Goal: Navigation & Orientation: Find specific page/section

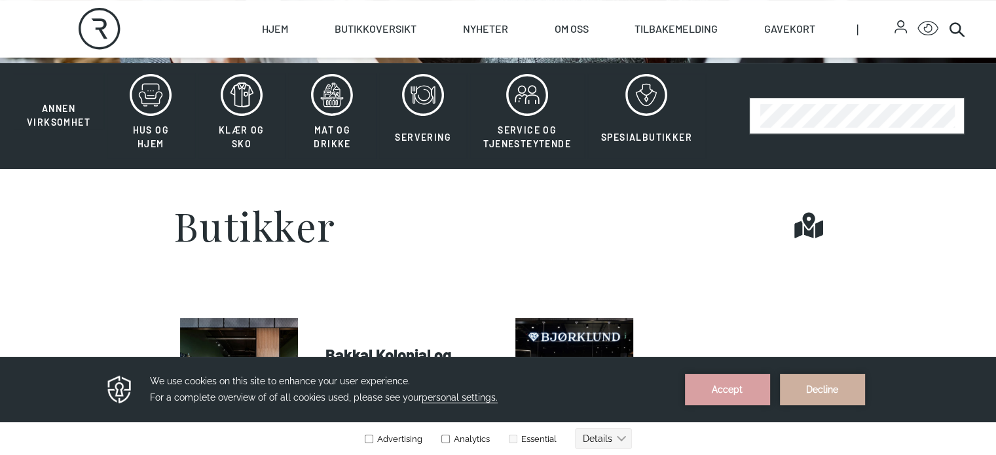
scroll to position [327, 0]
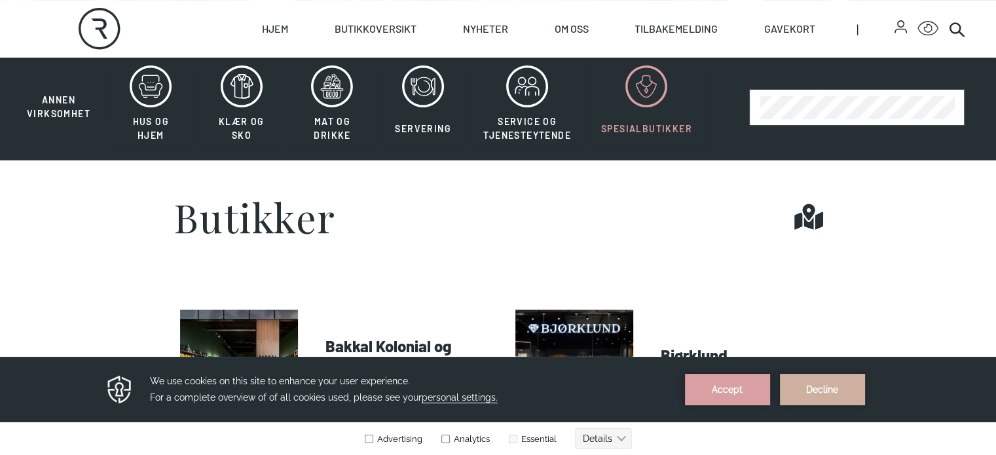
click at [664, 134] on span "Spesialbutikker" at bounding box center [646, 128] width 91 height 11
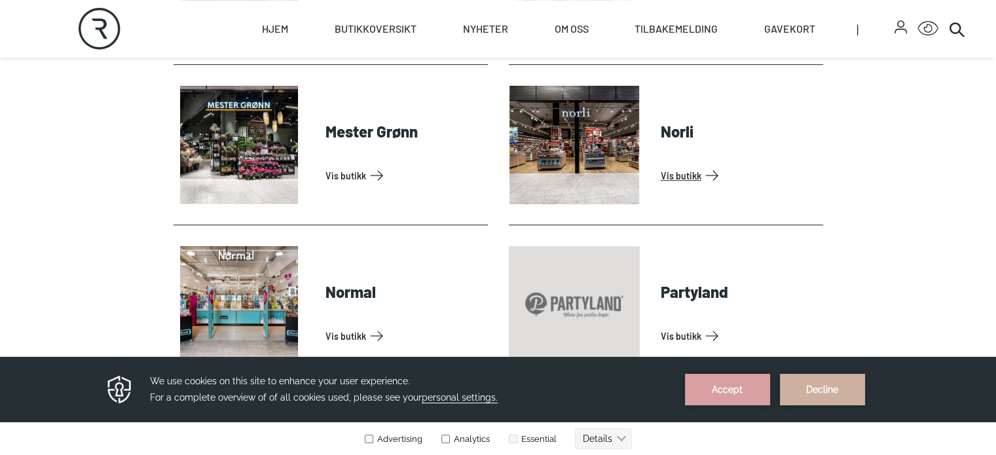
scroll to position [589, 0]
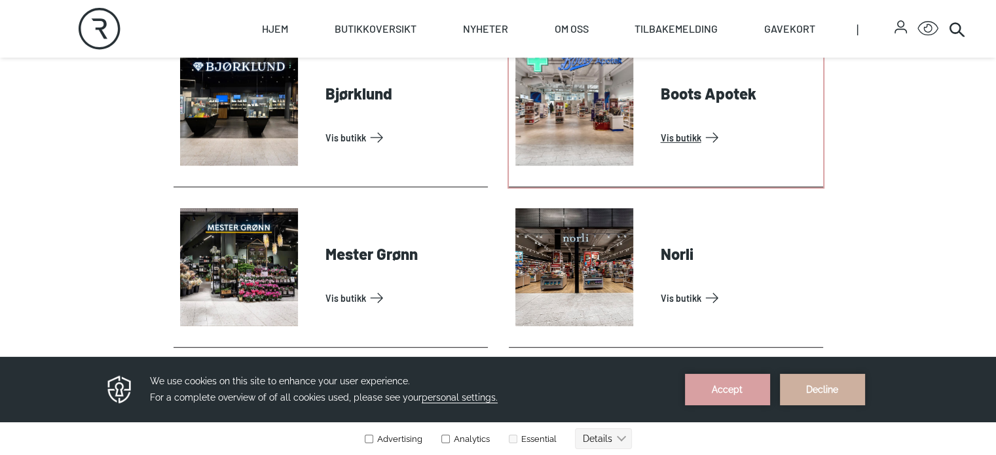
click at [680, 148] on link "Vis butikk" at bounding box center [738, 137] width 157 height 21
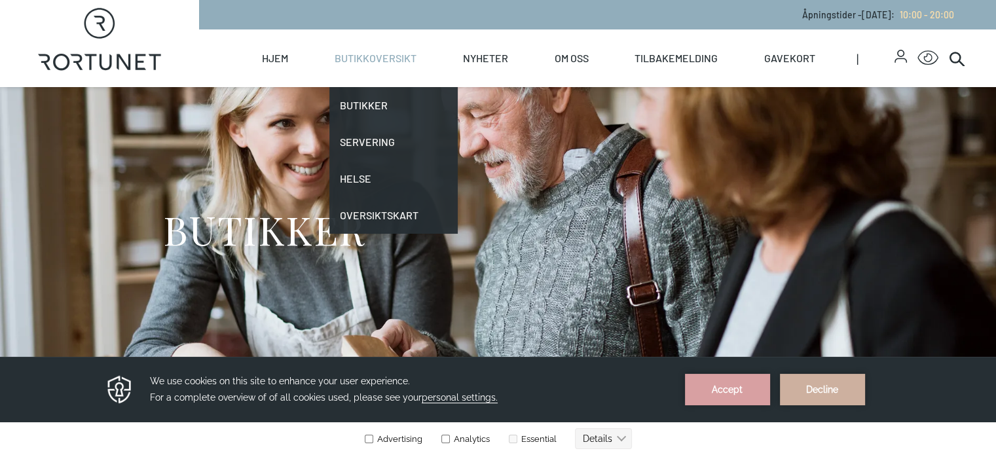
click at [416, 62] on link "Butikkoversikt" at bounding box center [375, 58] width 82 height 58
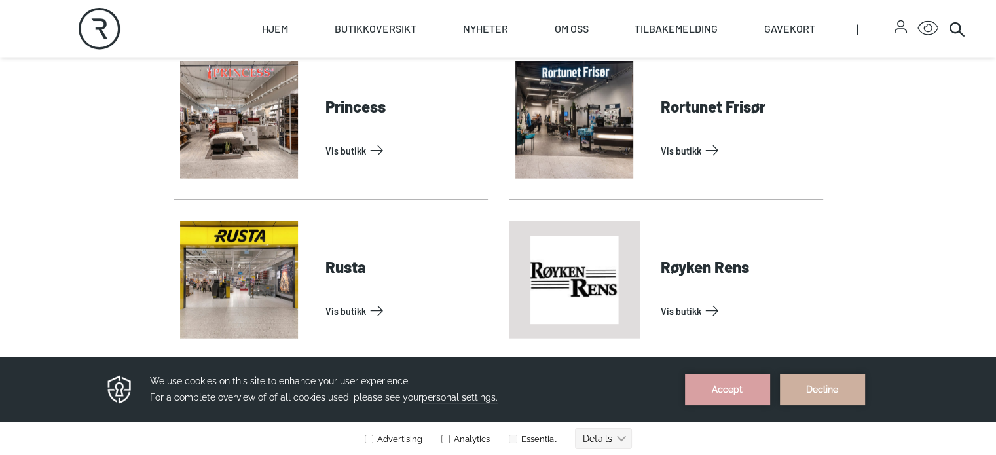
scroll to position [3142, 0]
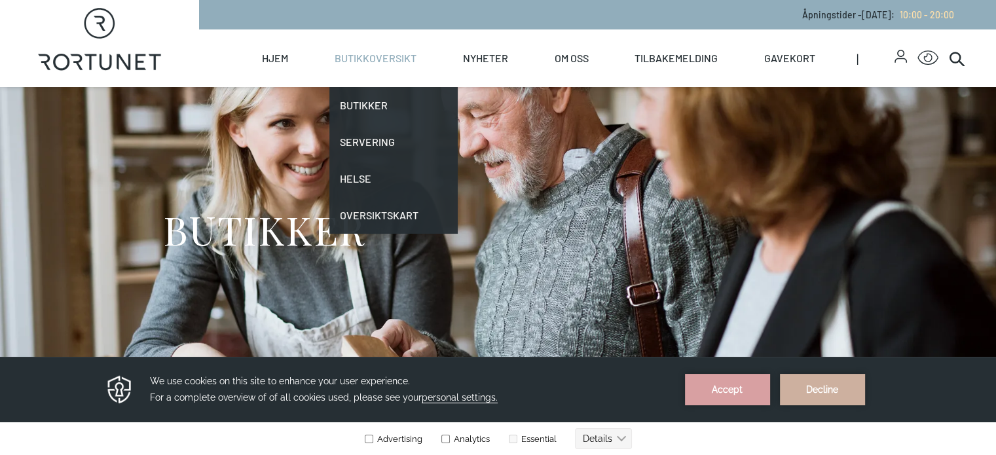
click at [416, 54] on link "Butikkoversikt" at bounding box center [375, 58] width 82 height 58
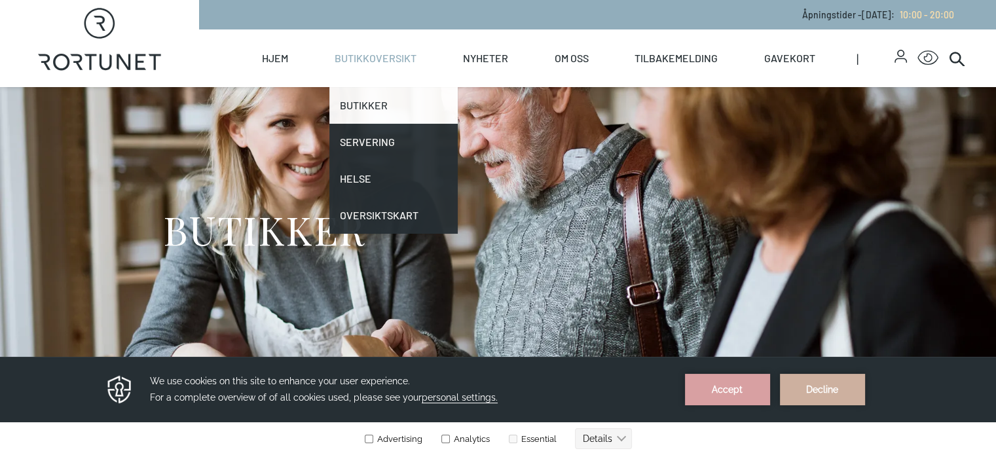
click at [422, 107] on link "Butikker" at bounding box center [393, 105] width 128 height 37
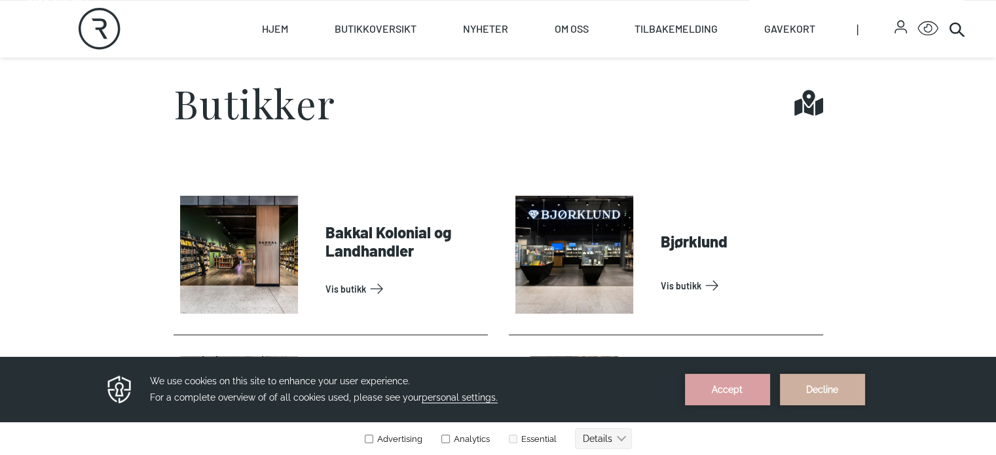
scroll to position [524, 0]
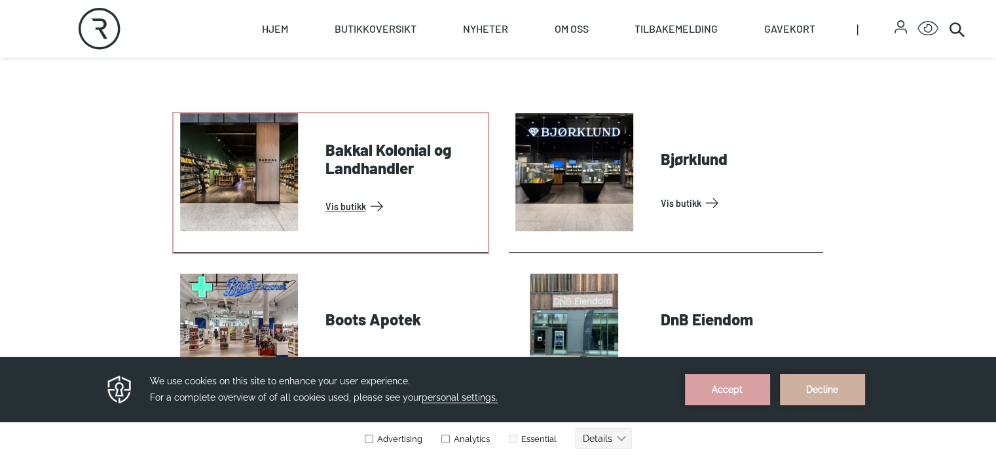
click at [333, 213] on link "Vis butikk" at bounding box center [403, 206] width 157 height 21
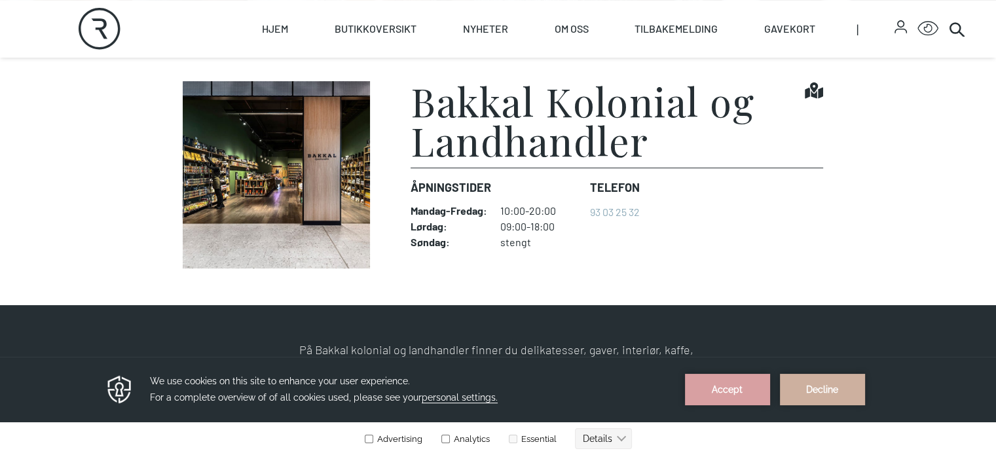
scroll to position [327, 0]
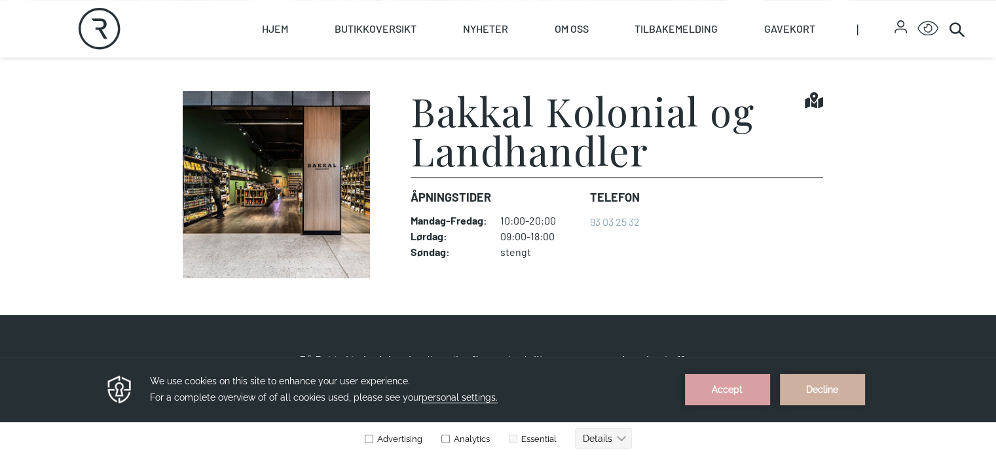
click at [477, 167] on h1 "Bakkal Kolonial og Landhandler" at bounding box center [606, 130] width 393 height 79
click at [823, 109] on icon "Find it!" at bounding box center [813, 100] width 18 height 18
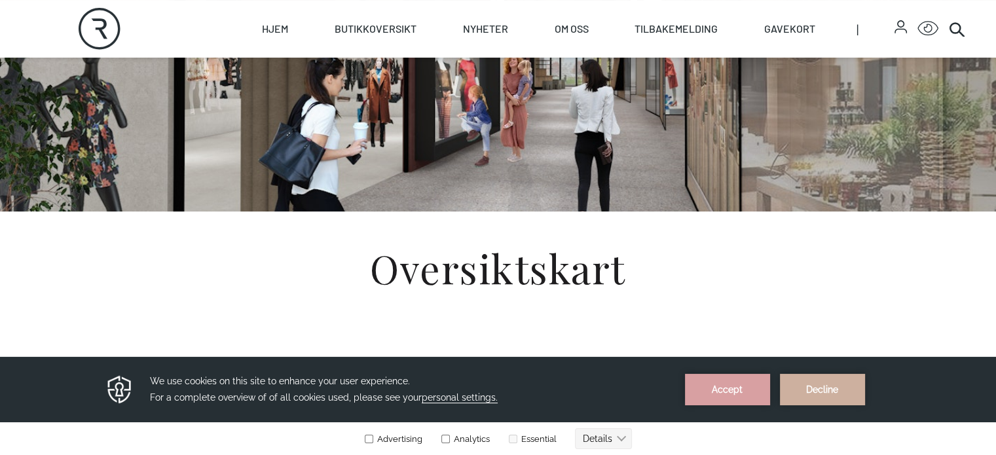
scroll to position [196, 0]
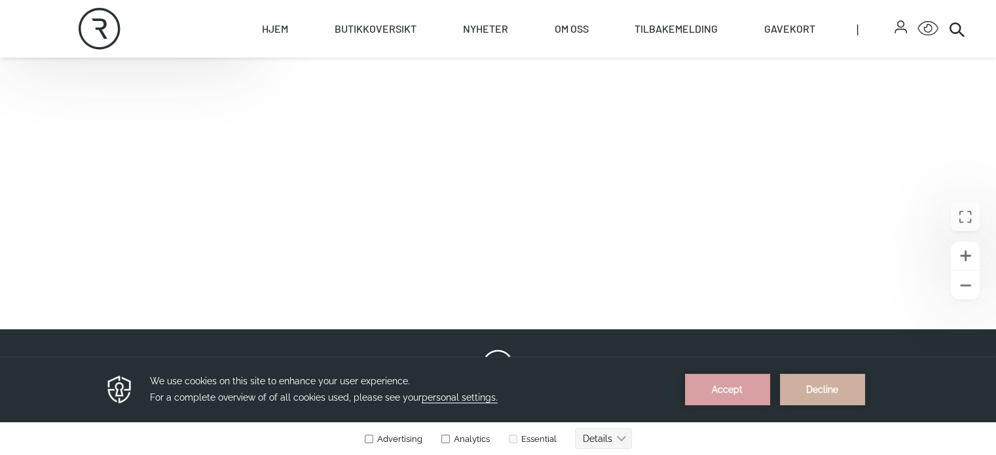
scroll to position [589, 0]
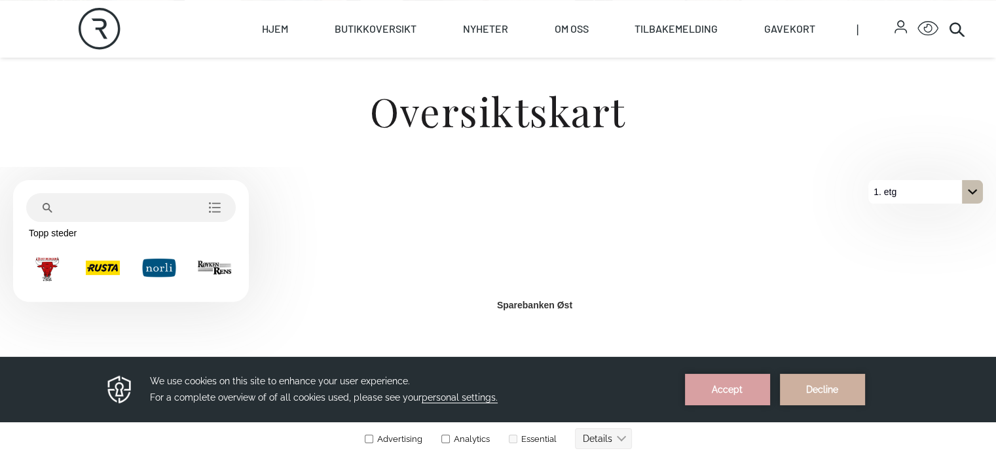
scroll to position [655, 0]
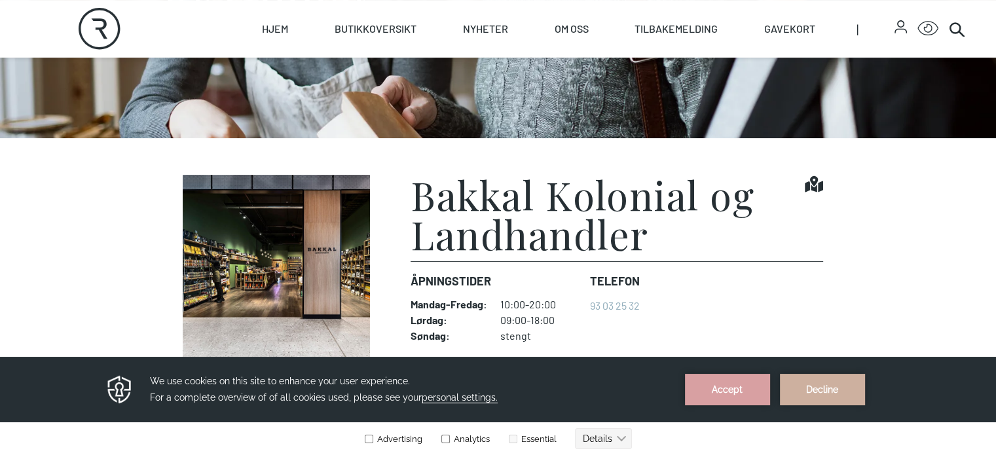
scroll to position [393, 0]
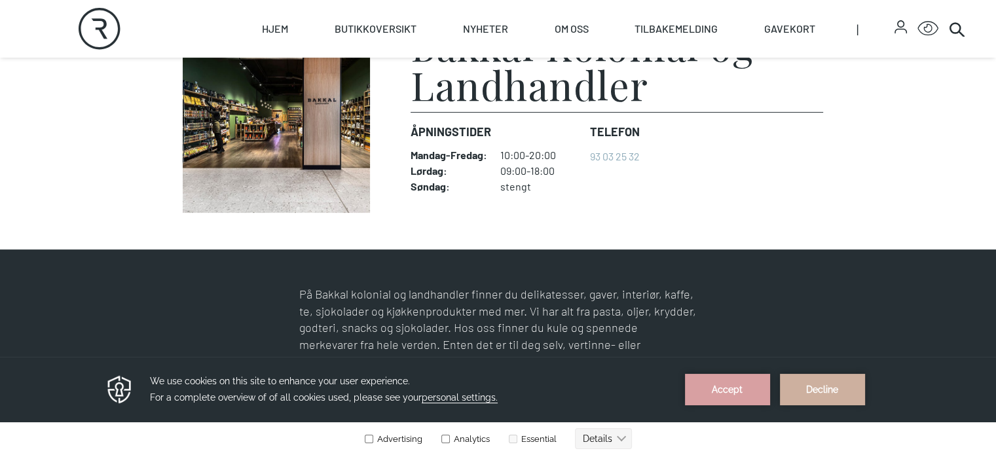
click at [823, 44] on icon "Find it!" at bounding box center [813, 35] width 18 height 18
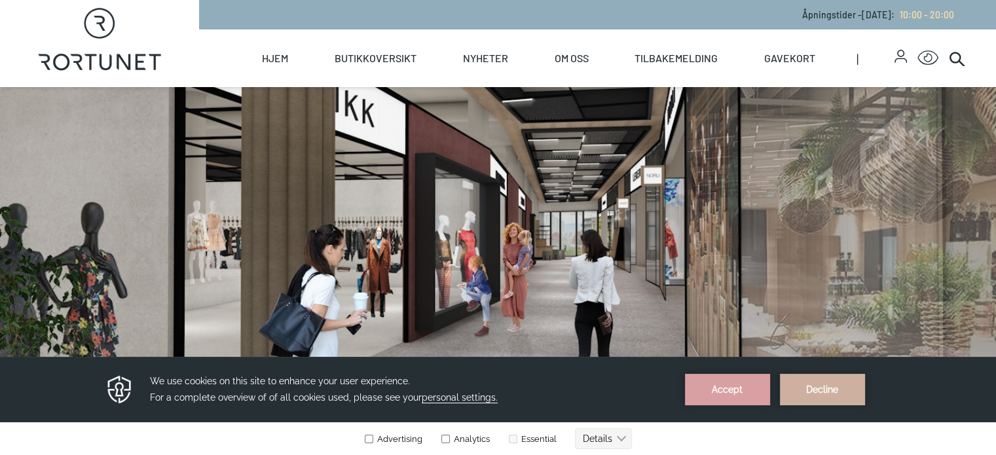
click at [903, 60] on icon "button" at bounding box center [900, 56] width 12 height 13
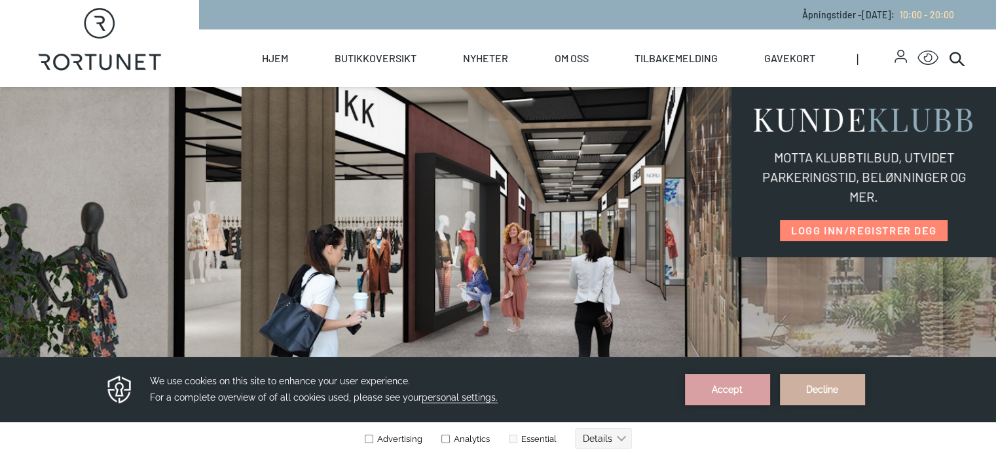
drag, startPoint x: 966, startPoint y: 60, endPoint x: 953, endPoint y: 63, distance: 13.7
click at [965, 61] on div "Hjem Butikkoversikt Butikker Servering Helse Oversiktskart Nyheter Nyheter Arra…" at bounding box center [498, 58] width 996 height 58
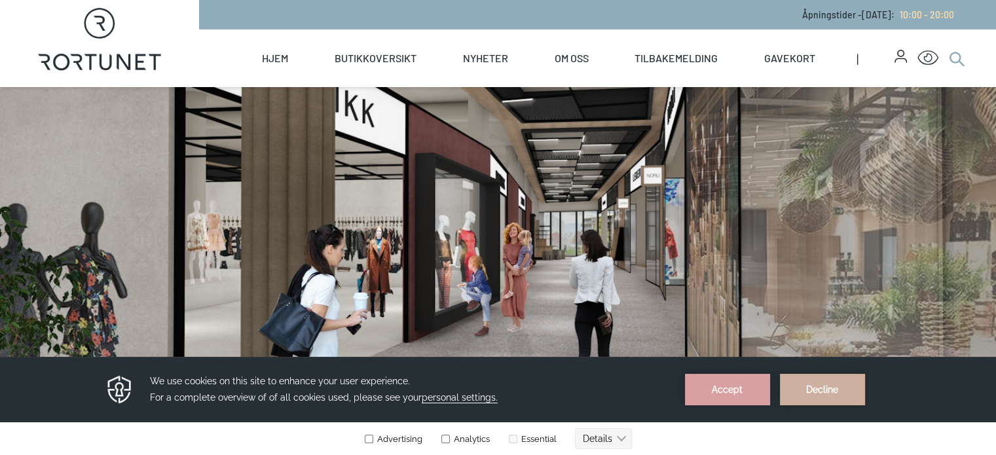
click at [958, 57] on icon at bounding box center [956, 58] width 16 height 16
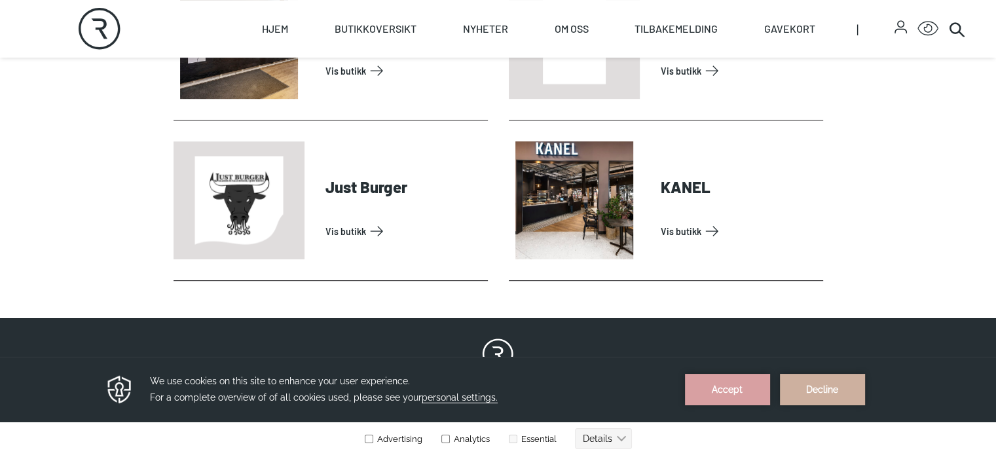
scroll to position [655, 0]
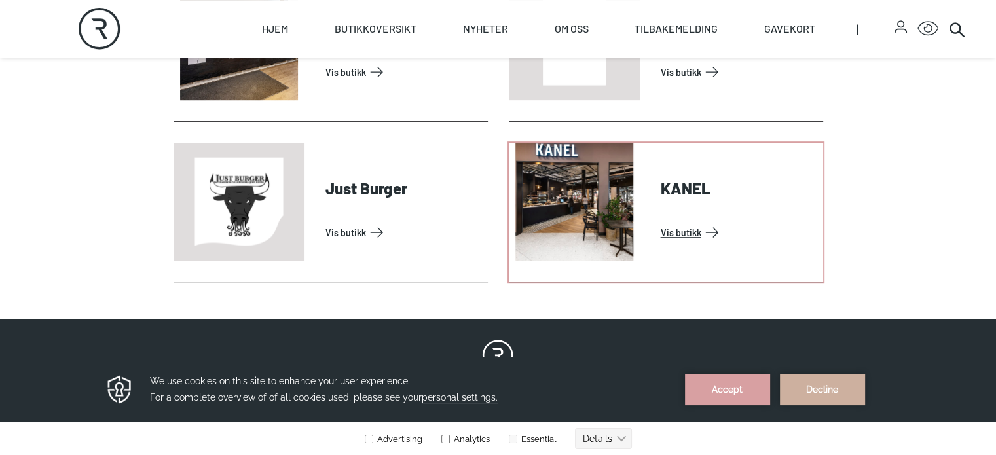
click at [660, 243] on link "Vis butikk" at bounding box center [738, 232] width 157 height 21
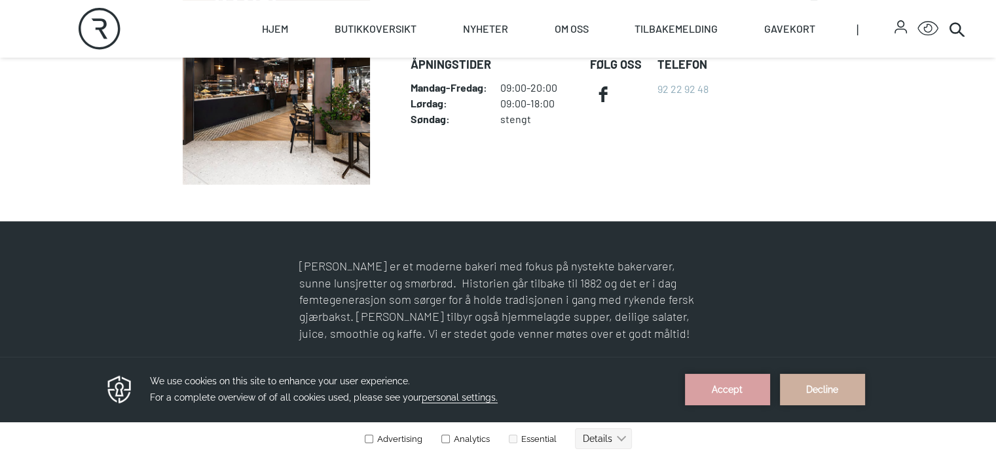
scroll to position [393, 0]
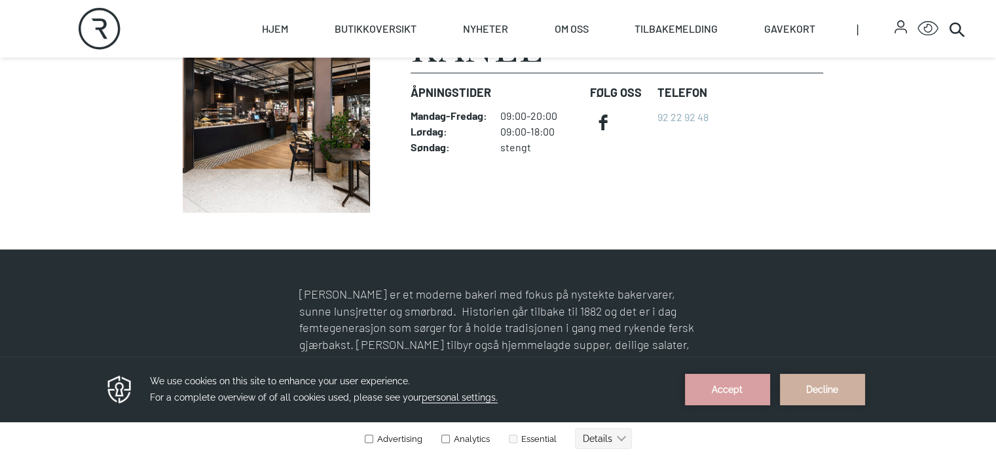
click at [201, 209] on img at bounding box center [276, 119] width 206 height 187
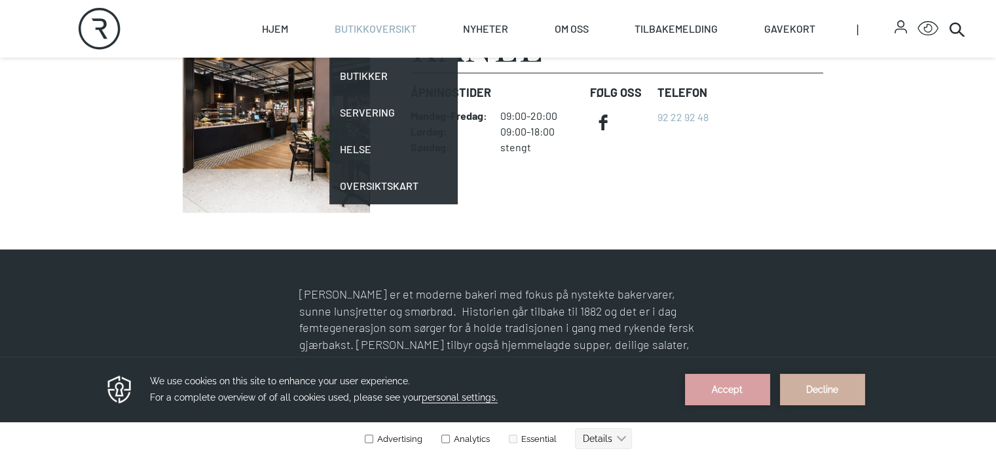
drag, startPoint x: 138, startPoint y: 2, endPoint x: 427, endPoint y: 26, distance: 290.3
click at [416, 26] on link "Butikkoversikt" at bounding box center [375, 29] width 82 height 58
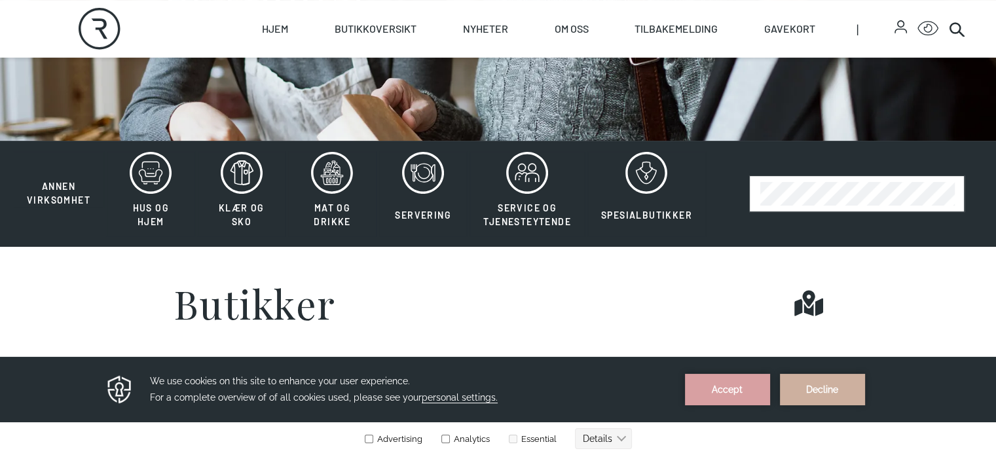
scroll to position [262, 0]
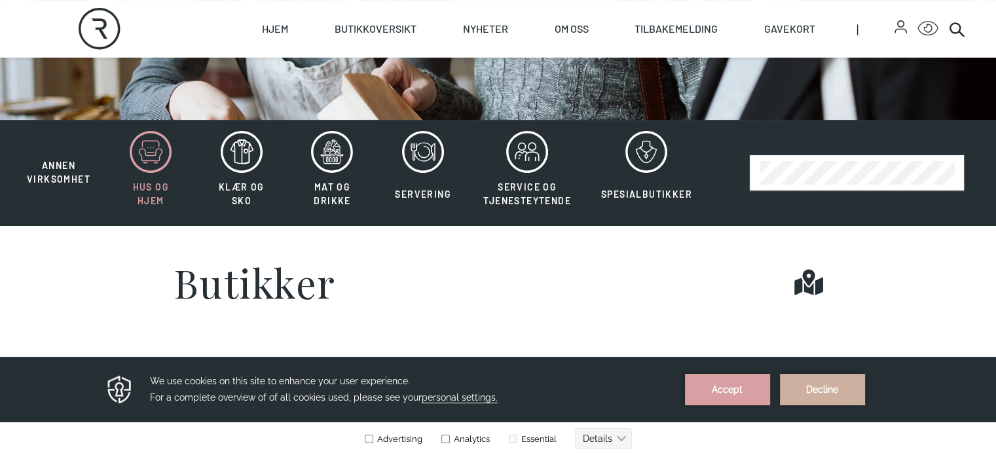
click at [154, 206] on span "Hus og hjem" at bounding box center [151, 193] width 36 height 25
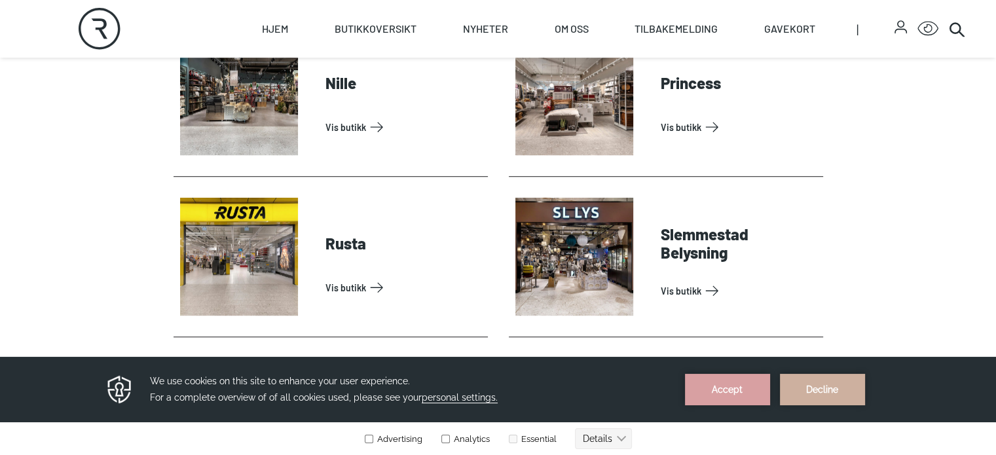
scroll to position [982, 0]
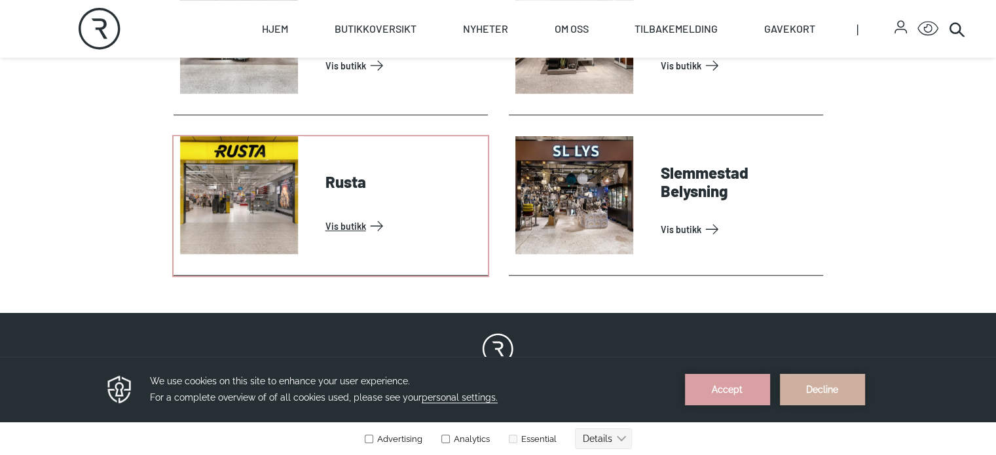
click at [325, 236] on link "Vis butikk" at bounding box center [403, 225] width 157 height 21
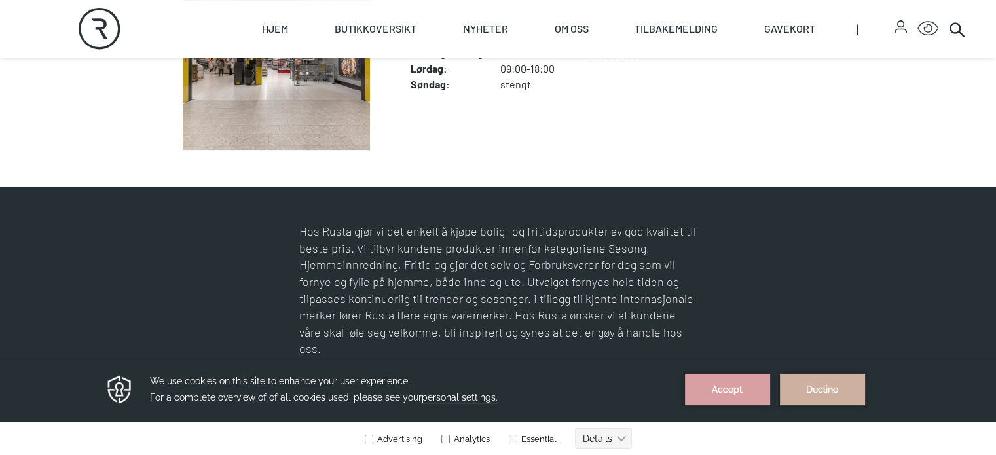
scroll to position [458, 0]
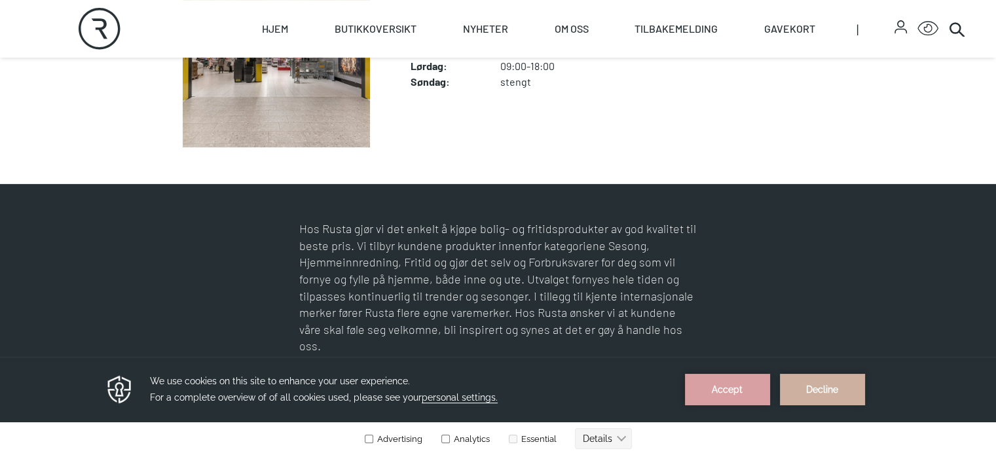
click at [257, 115] on img at bounding box center [276, 53] width 206 height 187
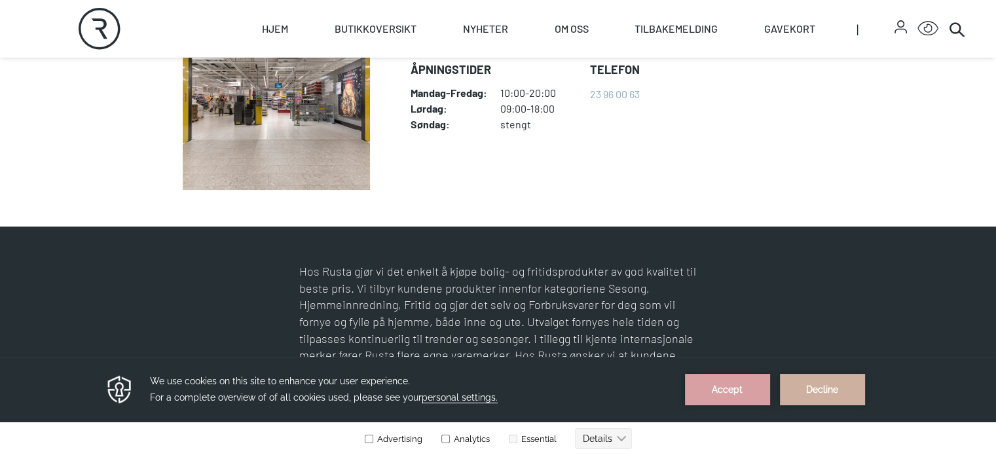
scroll to position [393, 0]
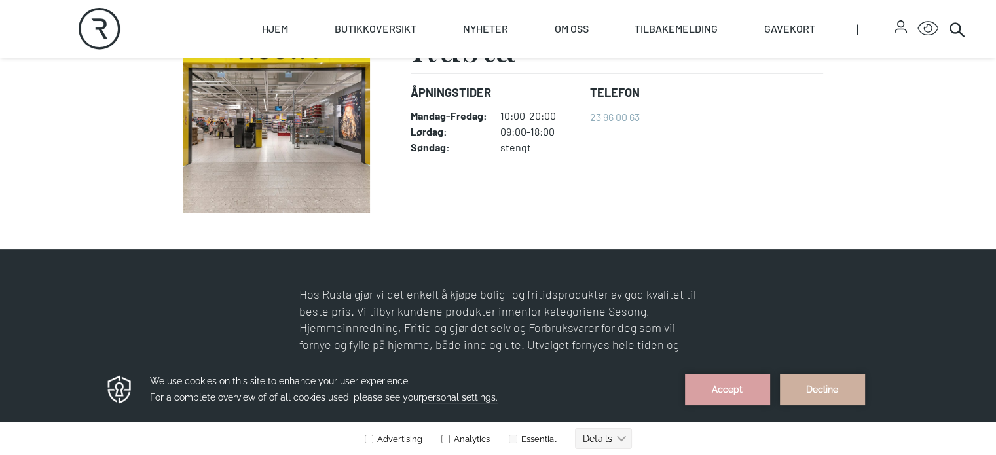
click at [223, 125] on img at bounding box center [276, 119] width 206 height 187
click at [230, 157] on img at bounding box center [276, 119] width 206 height 187
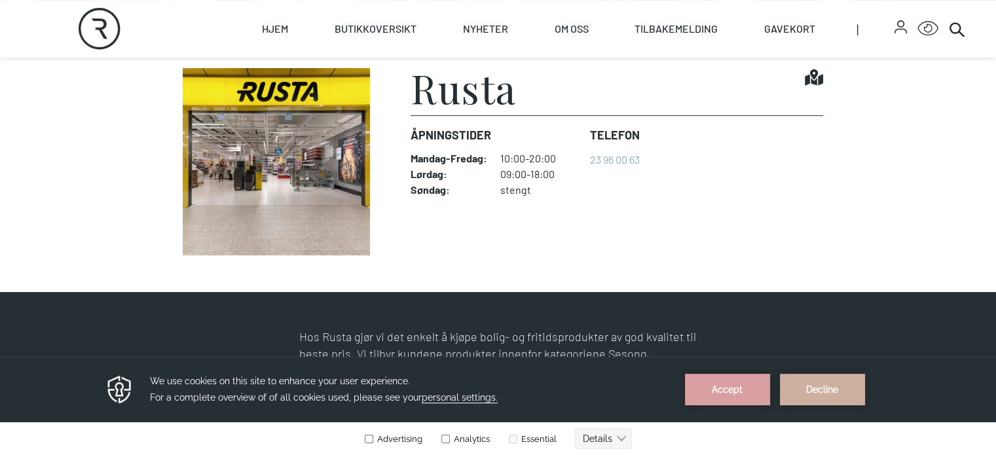
scroll to position [327, 0]
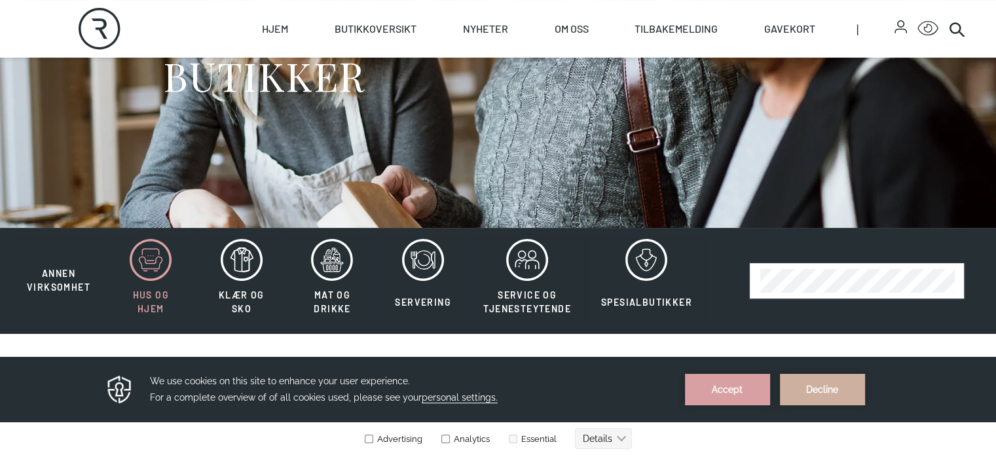
scroll to position [153, 0]
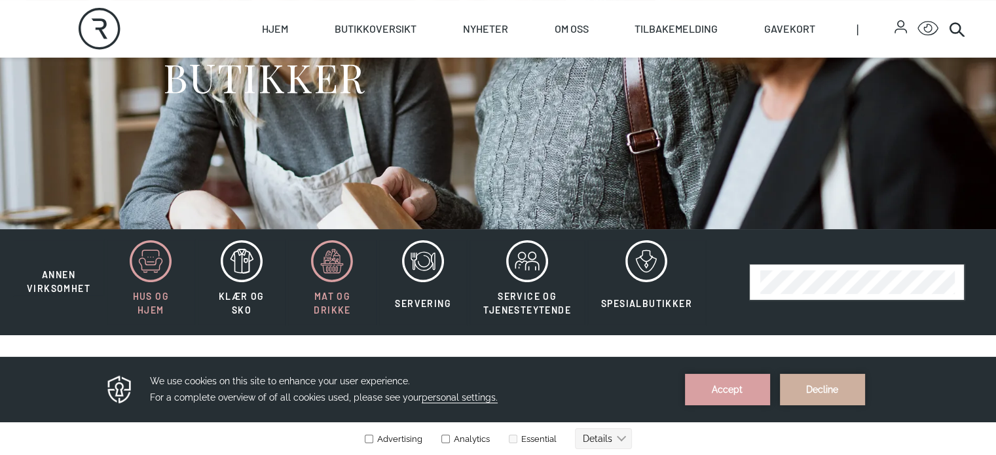
click at [326, 272] on icon at bounding box center [327, 268] width 3 height 5
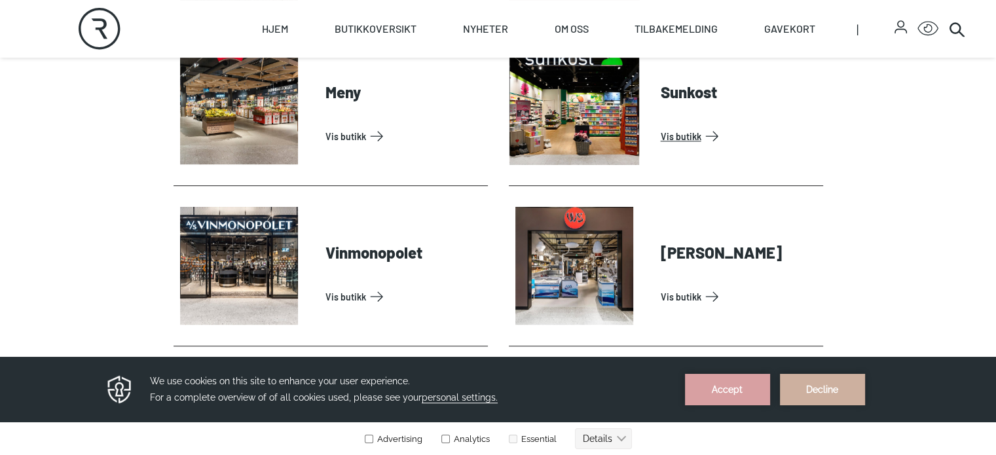
scroll to position [873, 0]
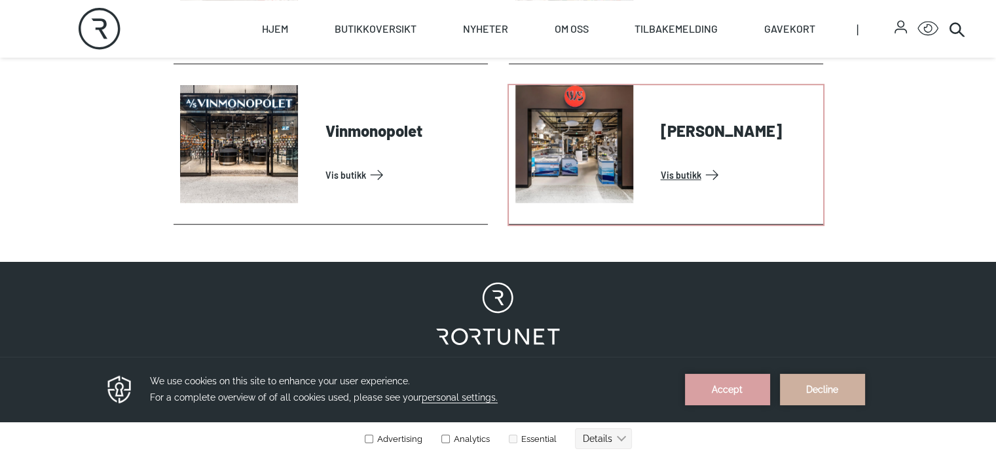
click at [660, 185] on link "Vis butikk" at bounding box center [738, 174] width 157 height 21
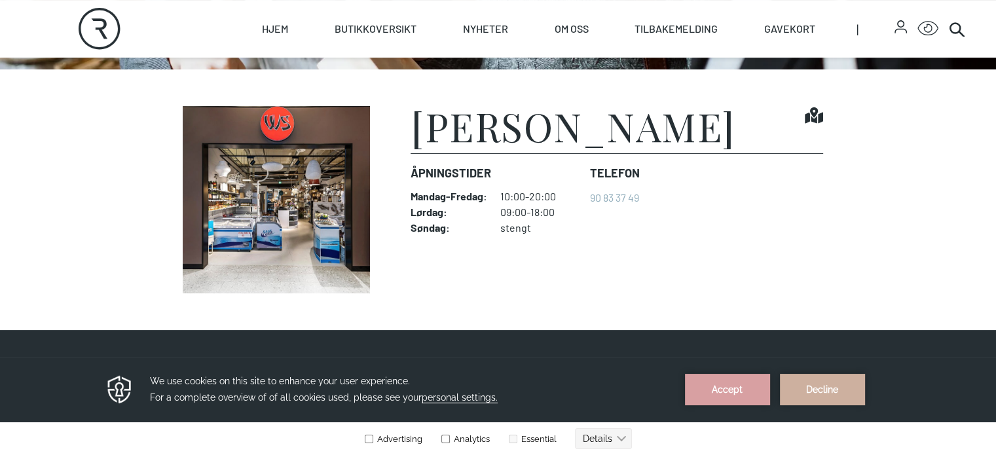
scroll to position [393, 0]
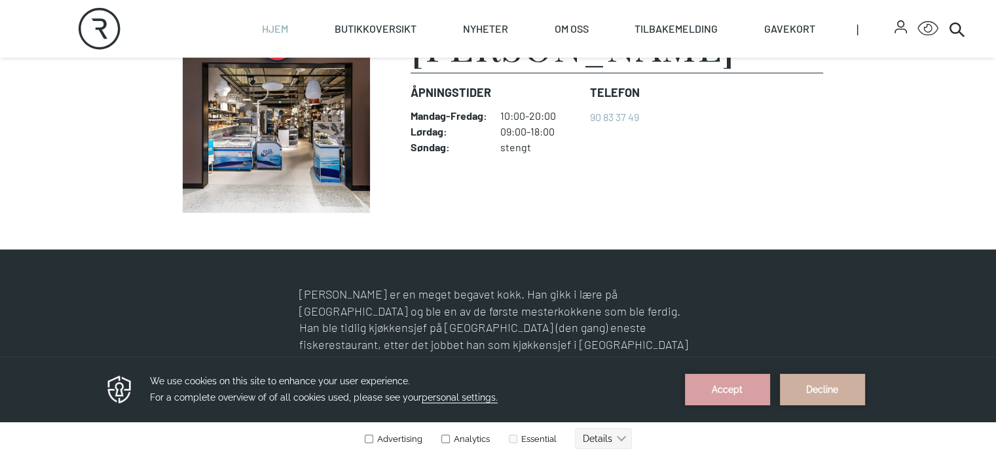
click at [288, 29] on link "Hjem" at bounding box center [275, 29] width 26 height 58
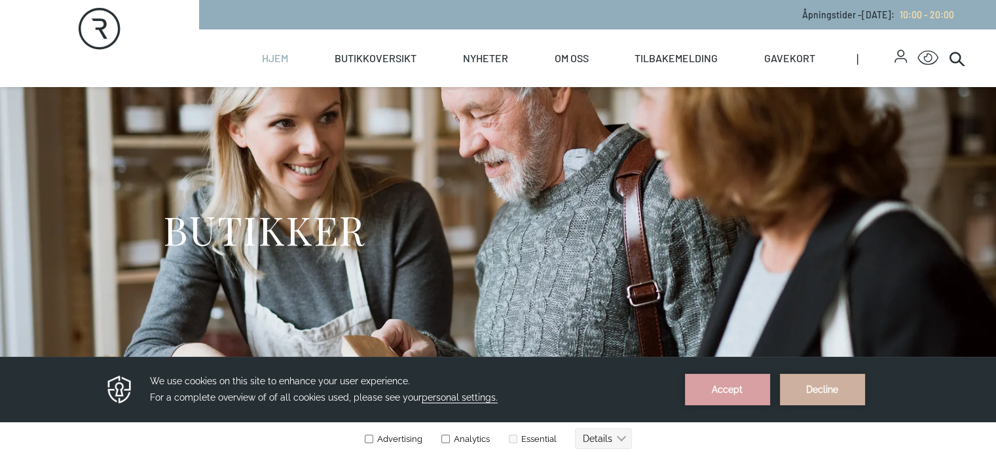
select select "NO"
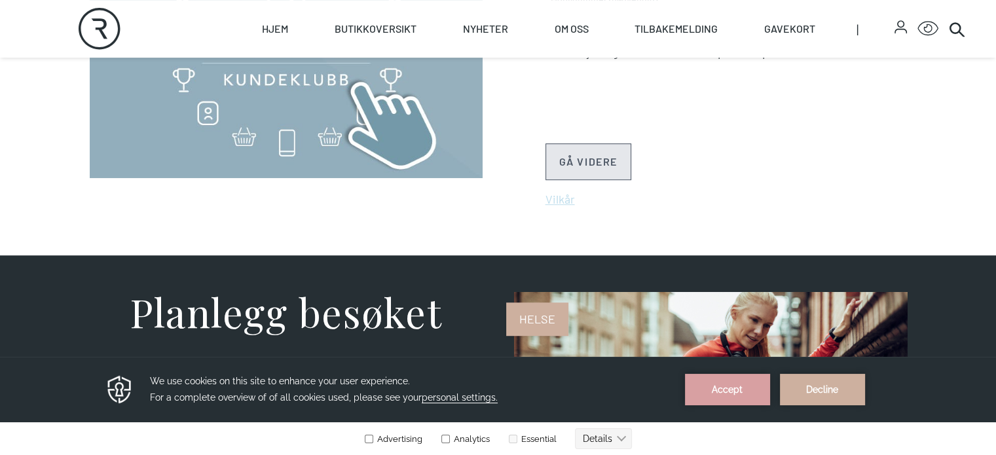
scroll to position [720, 0]
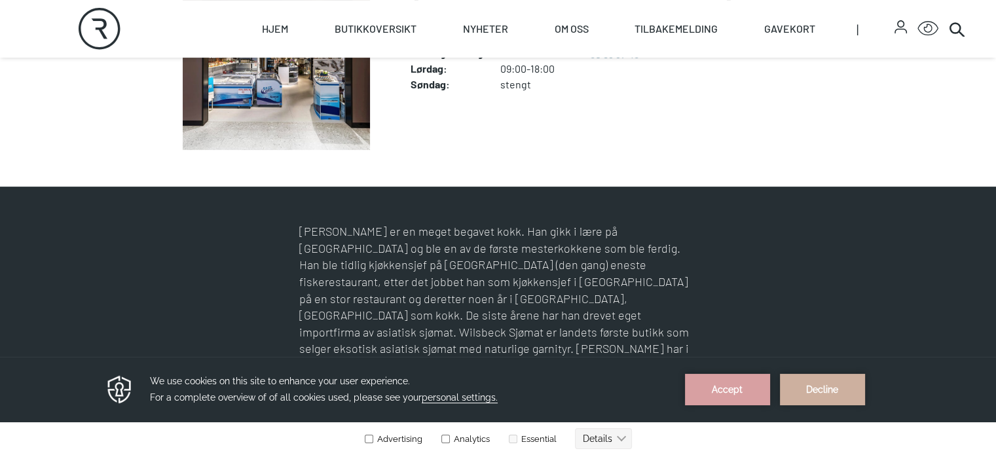
scroll to position [458, 0]
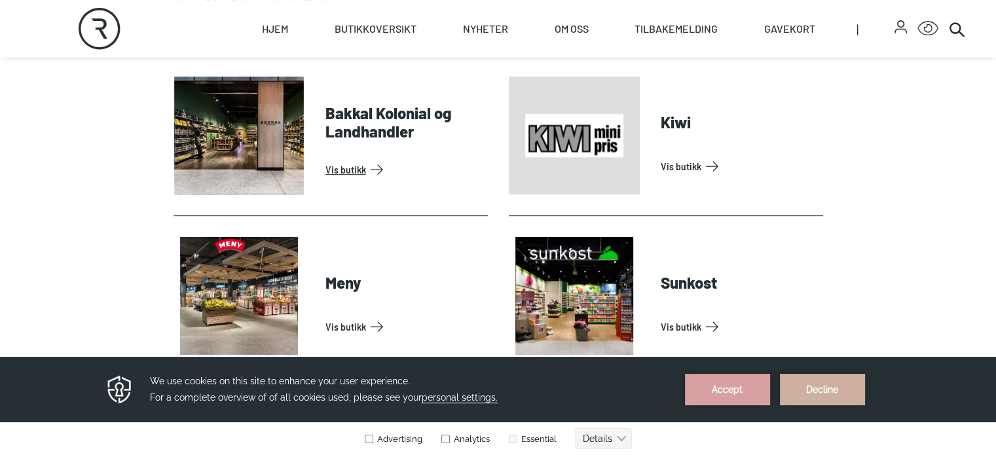
scroll to position [589, 0]
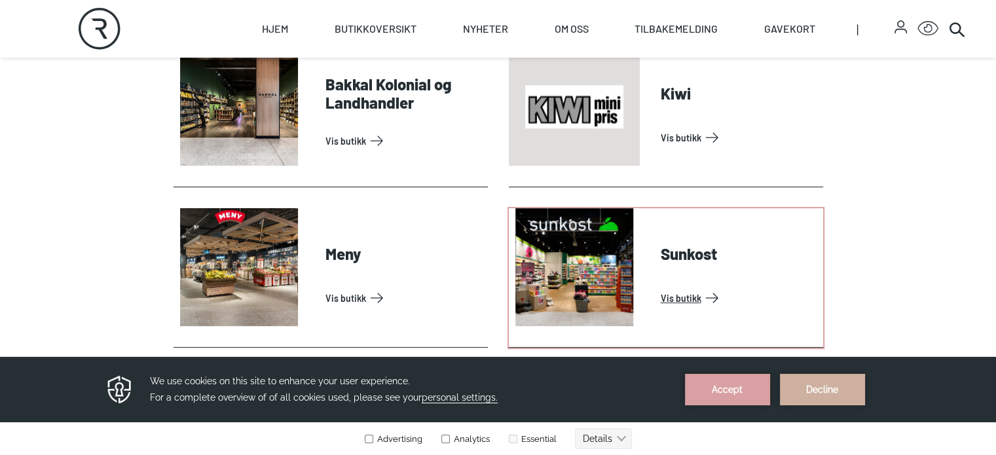
click at [699, 308] on link "Vis butikk" at bounding box center [738, 297] width 157 height 21
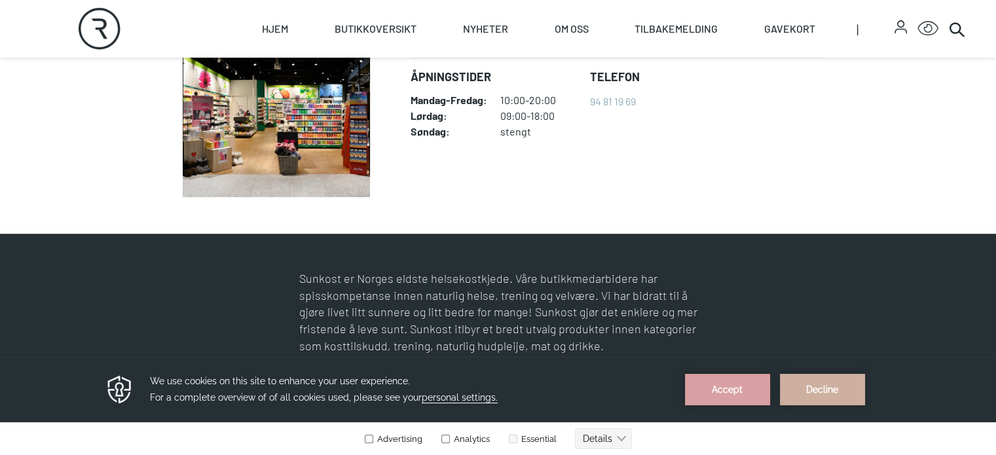
scroll to position [393, 0]
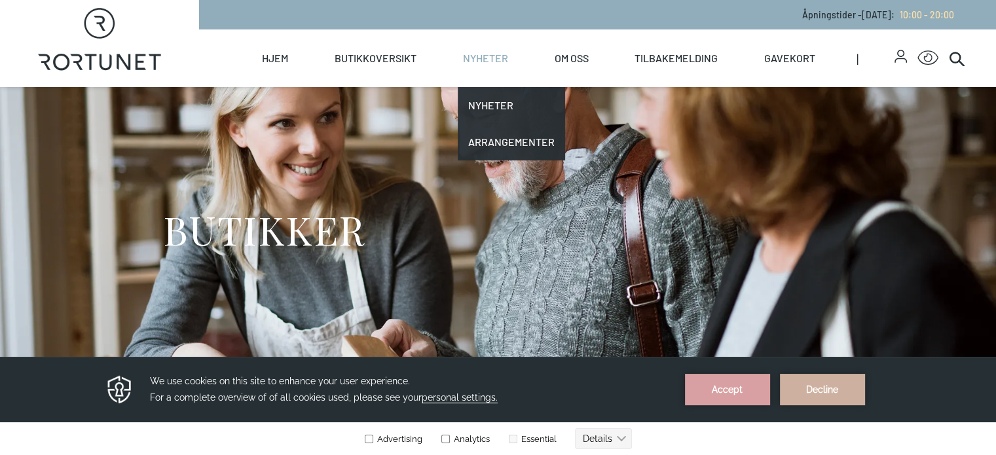
click at [508, 50] on link "Nyheter" at bounding box center [485, 58] width 45 height 58
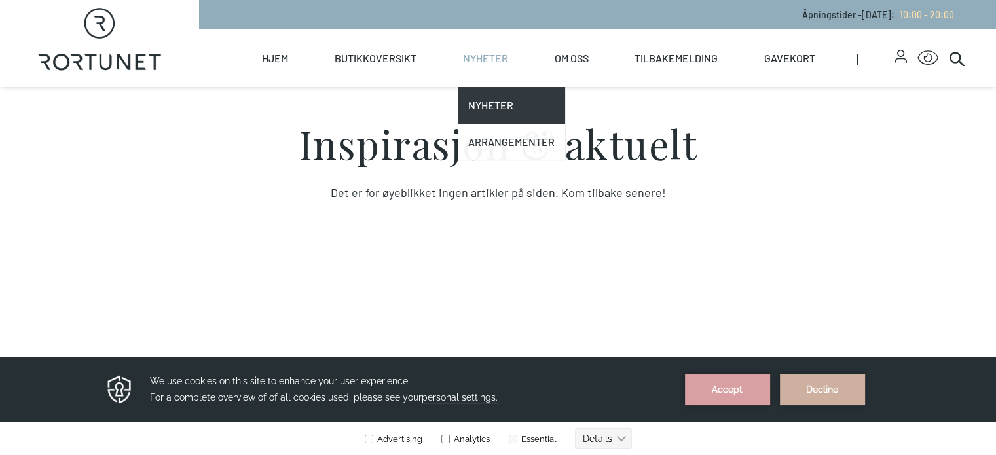
click at [545, 135] on link "Arrangementer" at bounding box center [511, 142] width 107 height 37
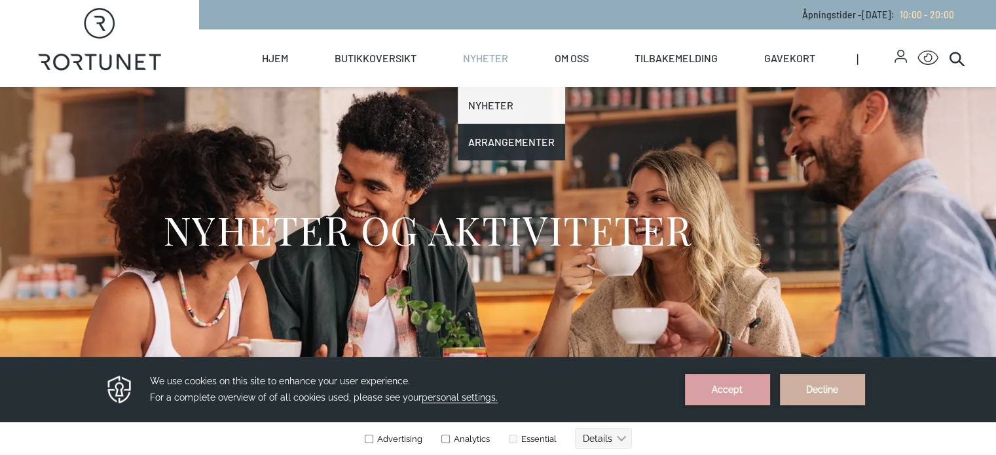
click at [525, 105] on link "Nyheter" at bounding box center [511, 105] width 107 height 37
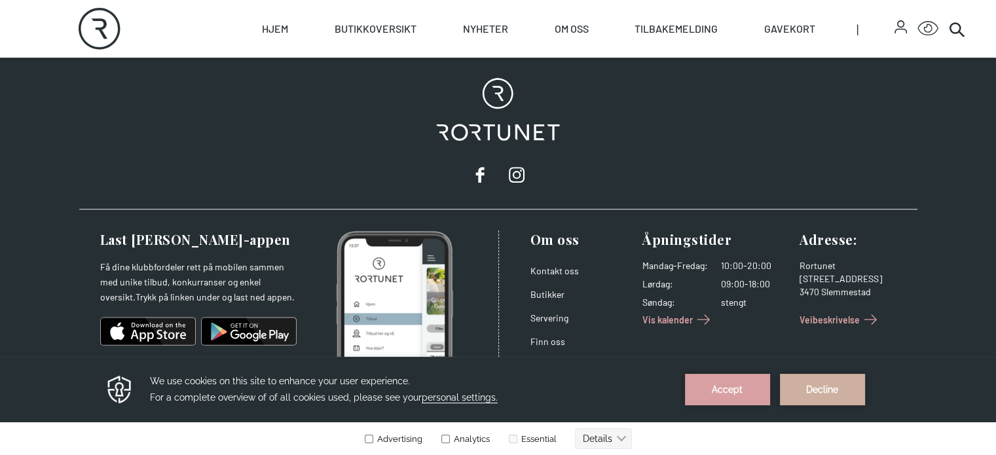
scroll to position [569, 0]
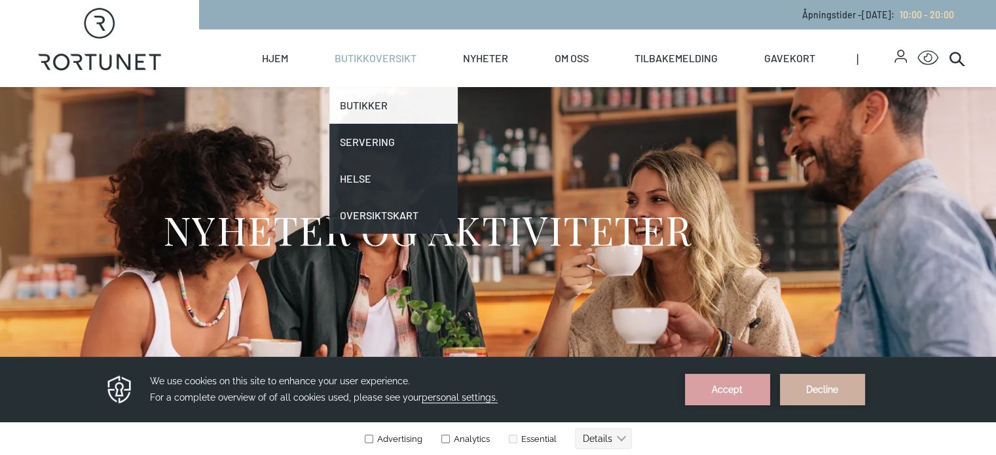
click at [424, 99] on link "Butikker" at bounding box center [393, 105] width 128 height 37
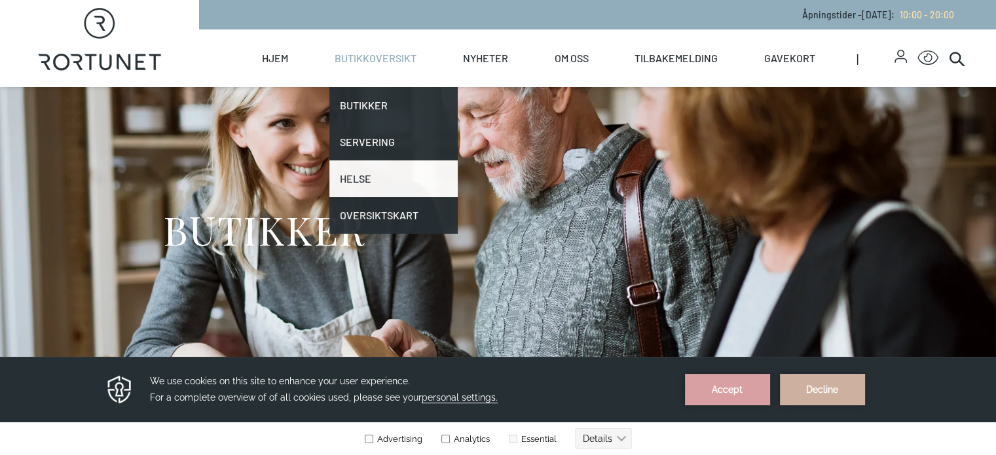
click at [439, 173] on link "Helse" at bounding box center [393, 178] width 128 height 37
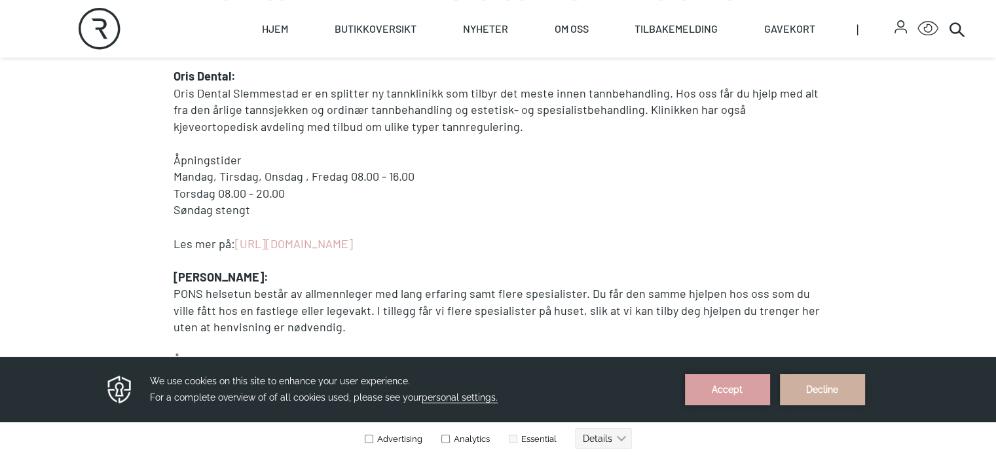
scroll to position [393, 0]
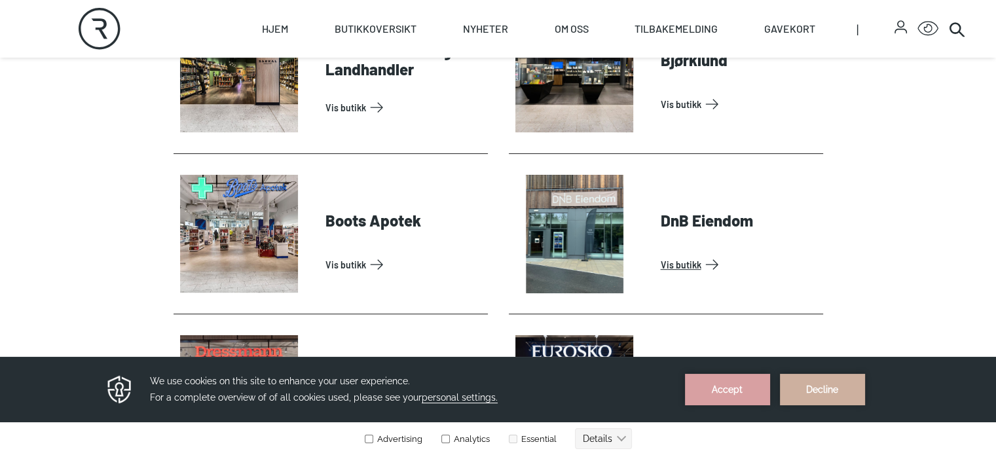
scroll to position [655, 0]
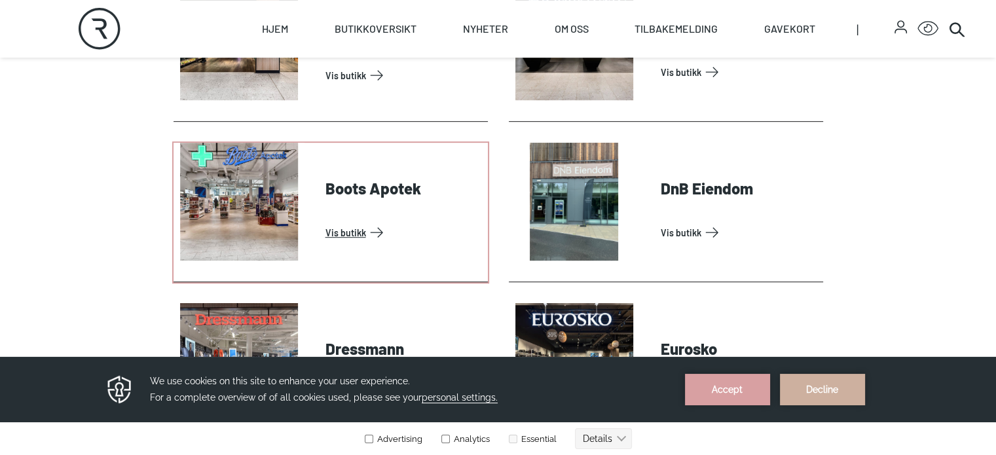
click at [325, 243] on link "Vis butikk" at bounding box center [403, 232] width 157 height 21
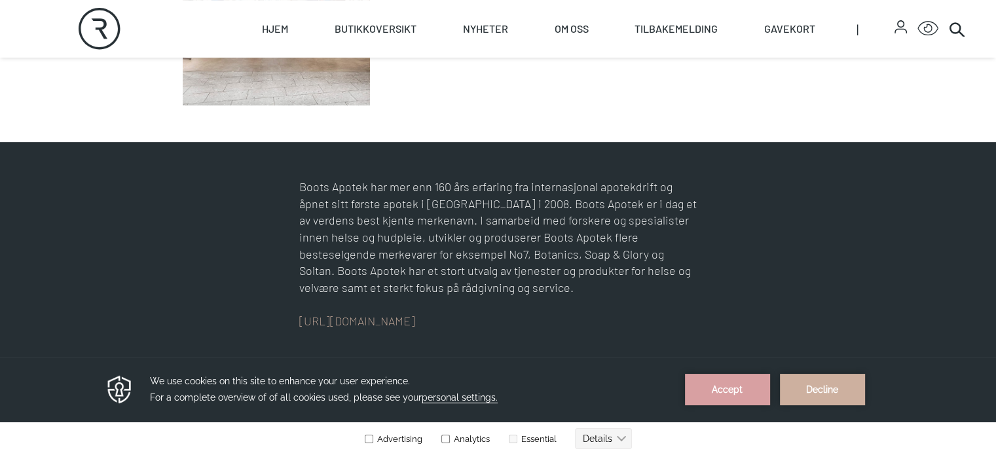
scroll to position [524, 0]
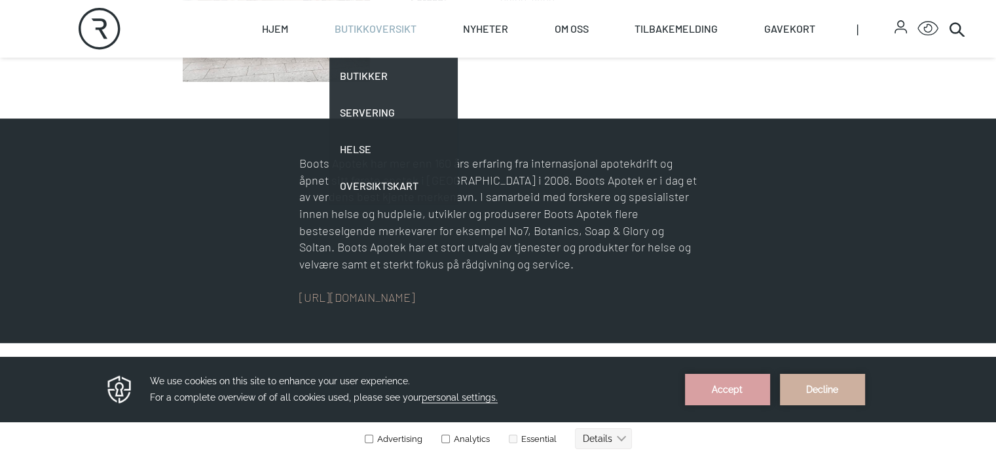
click at [416, 28] on link "Butikkoversikt" at bounding box center [375, 29] width 82 height 58
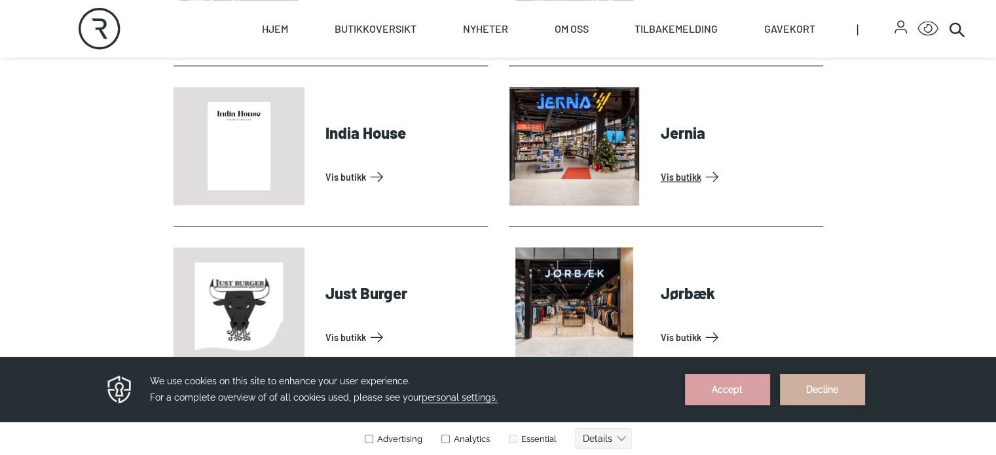
scroll to position [1375, 0]
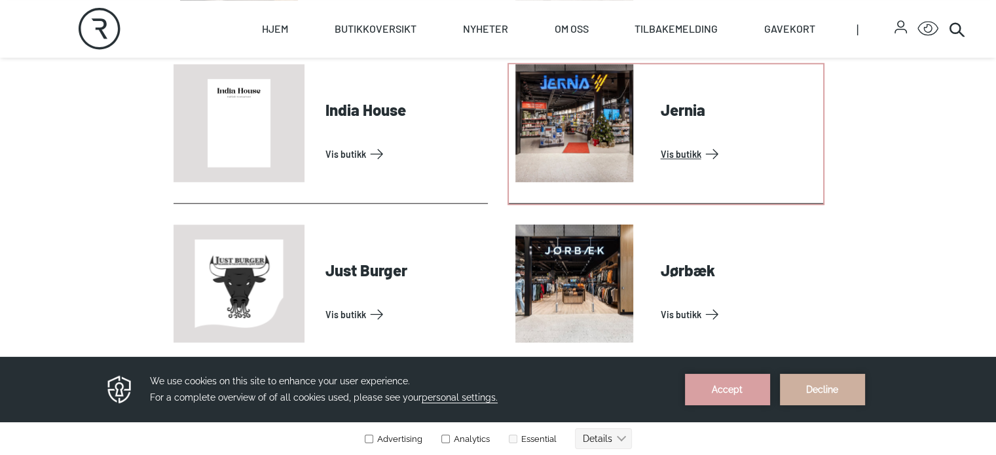
click at [681, 164] on link "Vis butikk" at bounding box center [738, 153] width 157 height 21
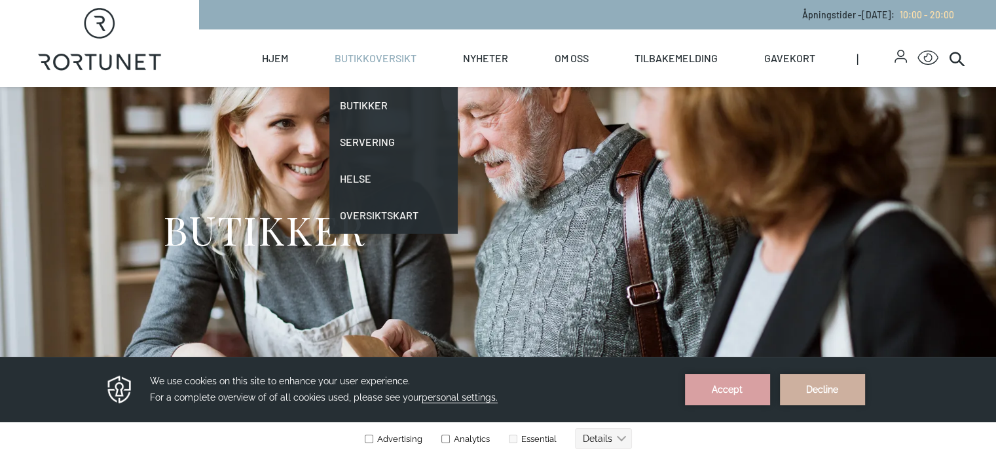
click at [416, 52] on link "Butikkoversikt" at bounding box center [375, 58] width 82 height 58
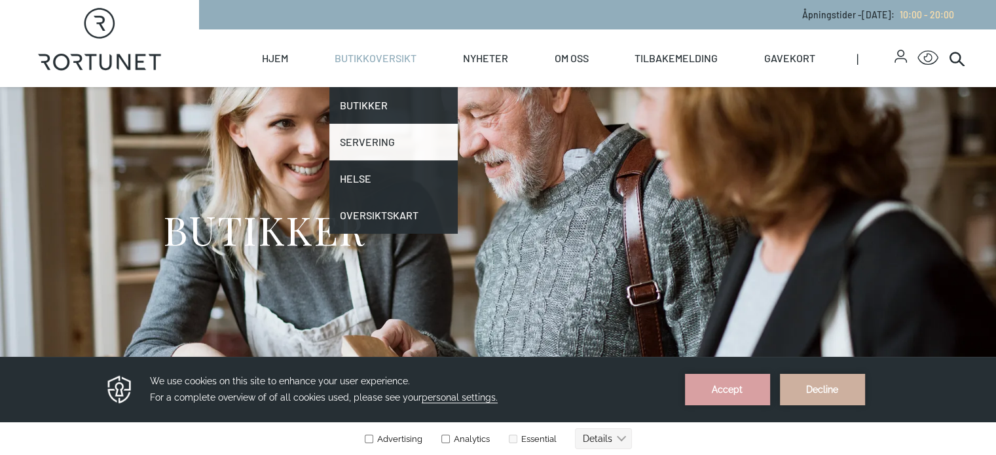
click at [403, 138] on link "Servering" at bounding box center [393, 142] width 128 height 37
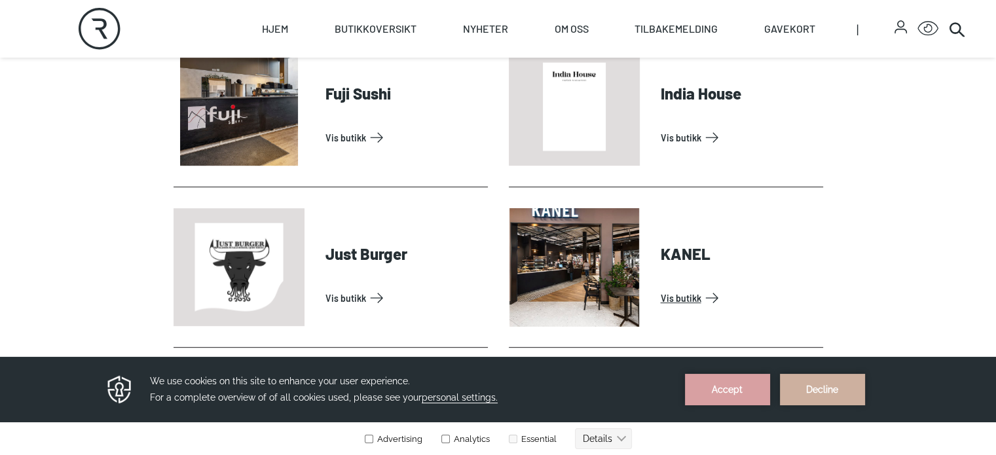
scroll to position [589, 0]
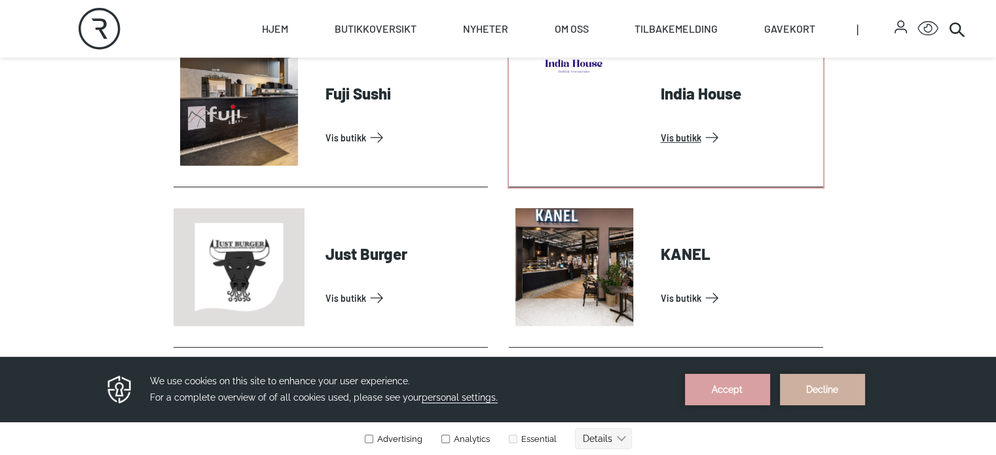
click at [701, 148] on link "Vis butikk" at bounding box center [738, 137] width 157 height 21
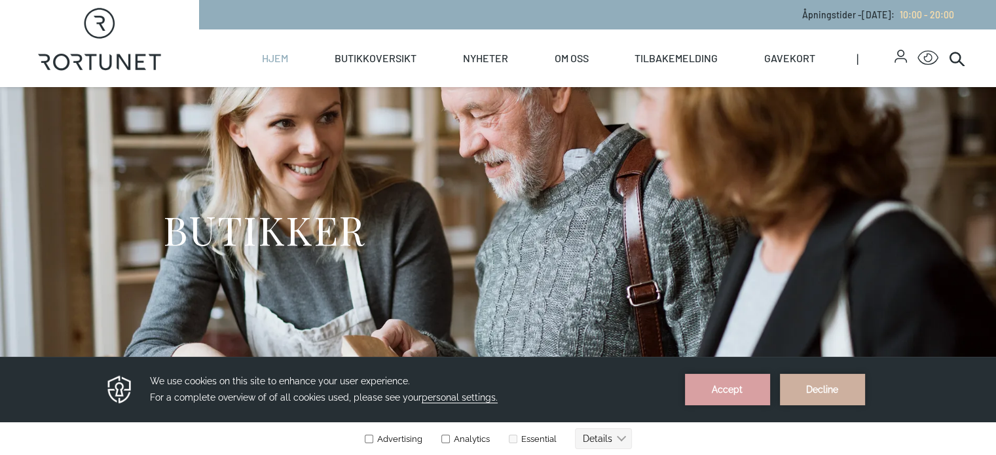
click at [288, 57] on link "Hjem" at bounding box center [275, 58] width 26 height 58
select select "NO"
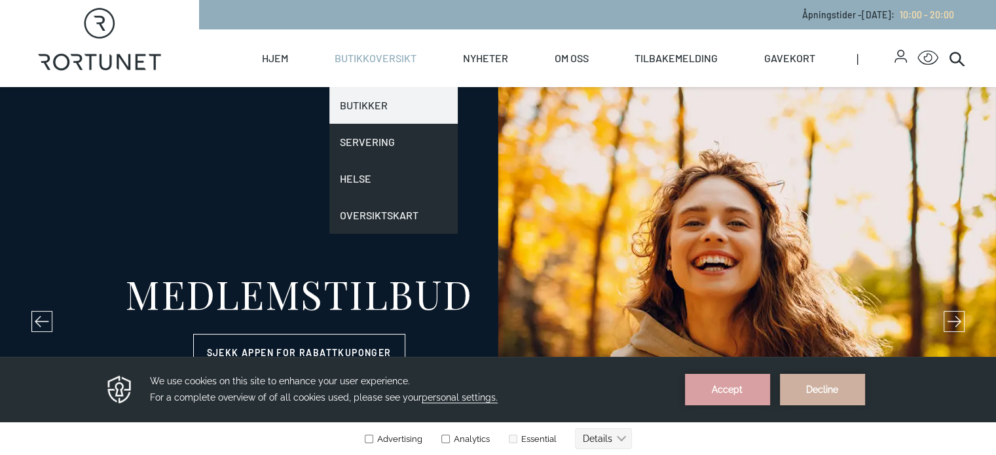
click at [422, 105] on link "Butikker" at bounding box center [393, 105] width 128 height 37
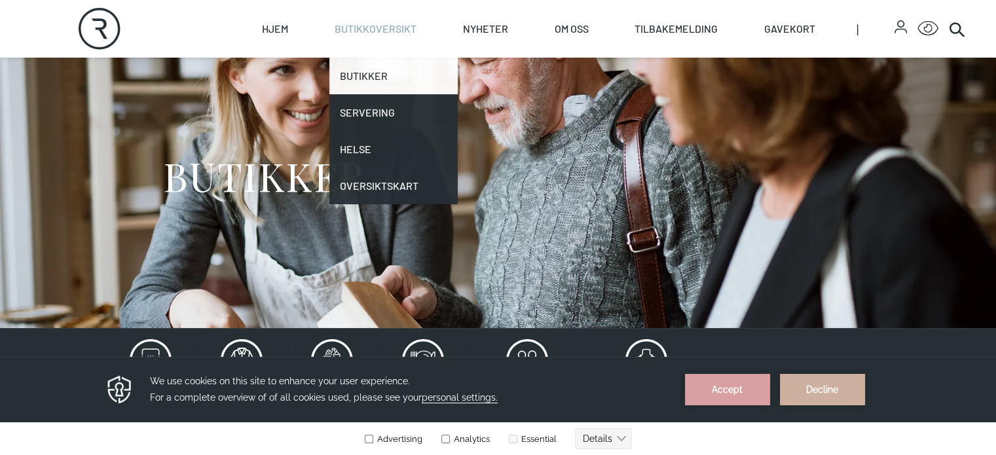
scroll to position [196, 0]
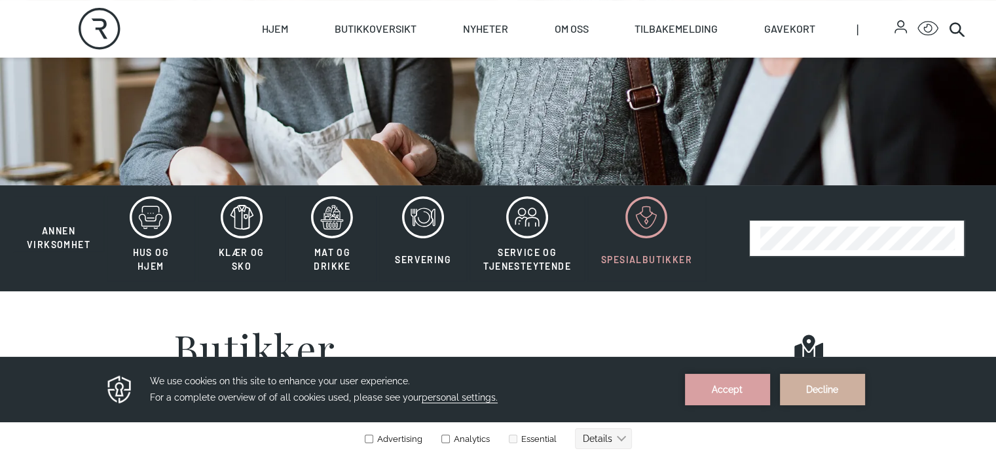
click at [633, 265] on span "Spesialbutikker" at bounding box center [646, 259] width 91 height 11
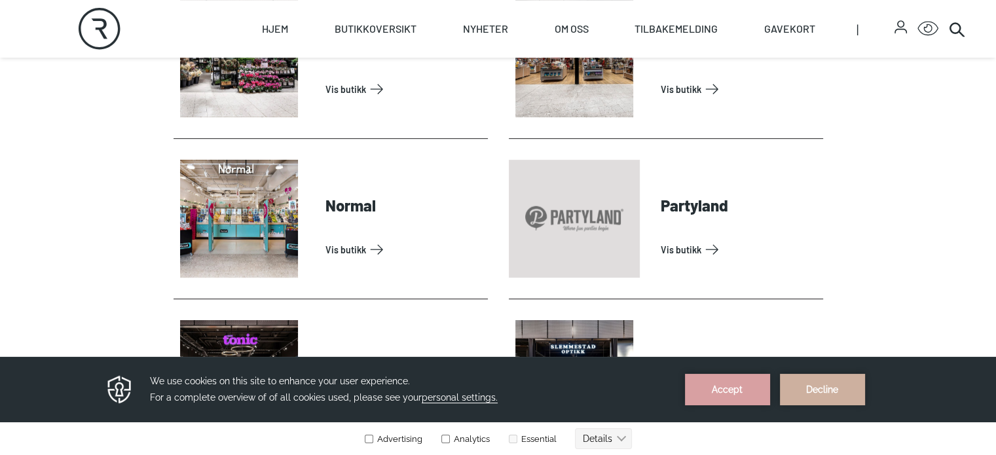
scroll to position [786, 0]
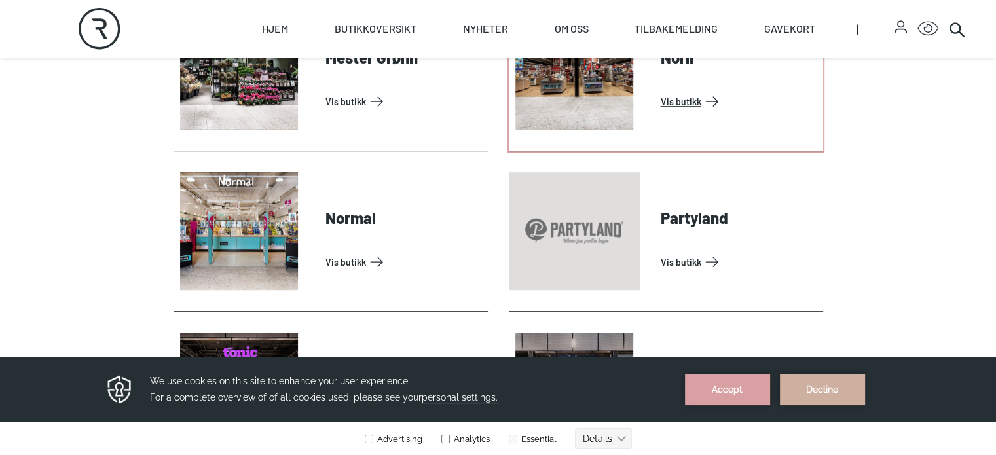
click at [685, 111] on link "Vis butikk" at bounding box center [738, 101] width 157 height 21
